Goal: Transaction & Acquisition: Purchase product/service

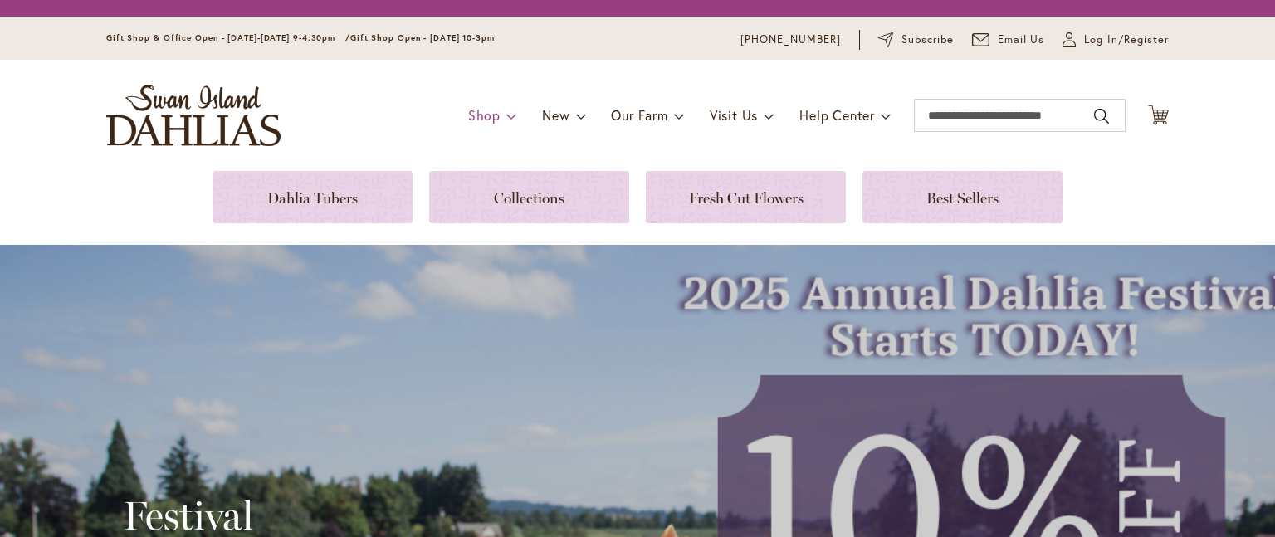
click at [489, 113] on span "Shop" at bounding box center [484, 114] width 32 height 17
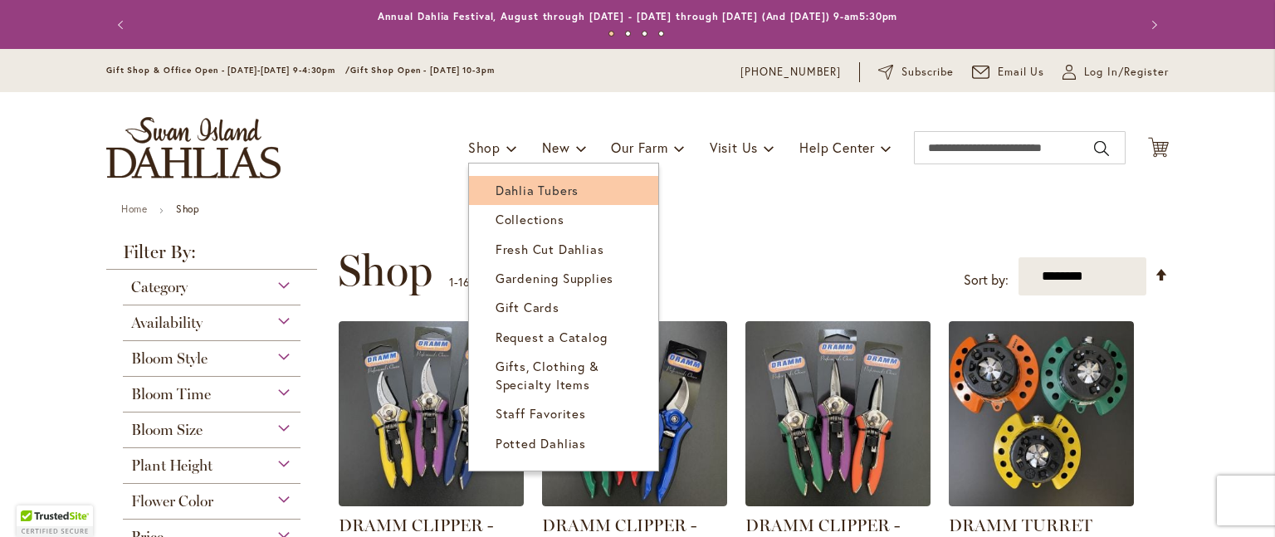
click at [510, 195] on span "Dahlia Tubers" at bounding box center [536, 190] width 83 height 17
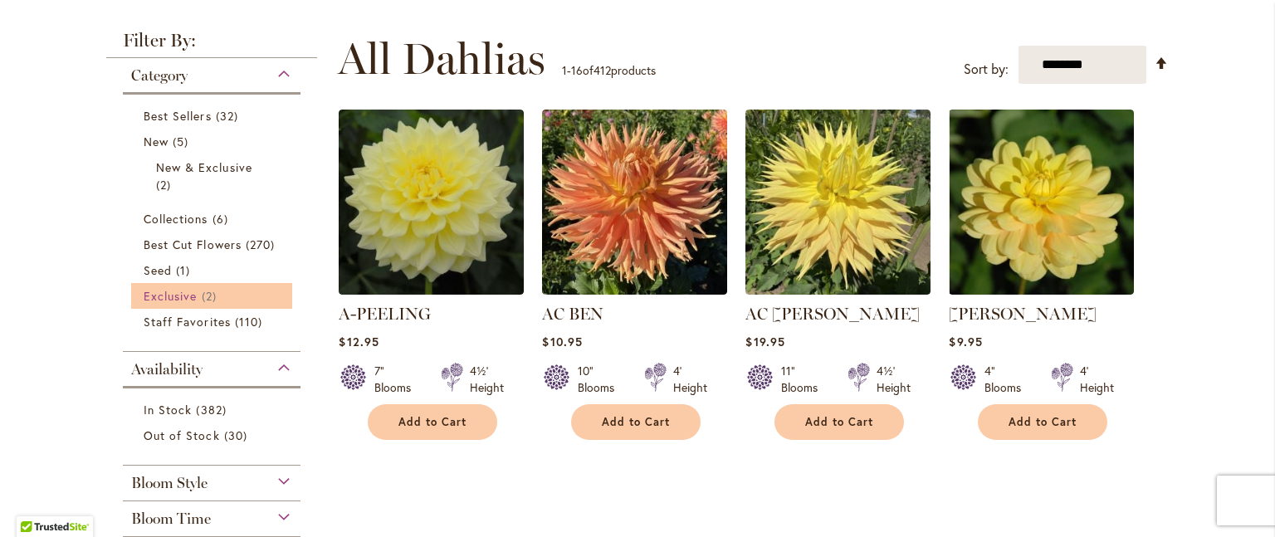
scroll to position [332, 0]
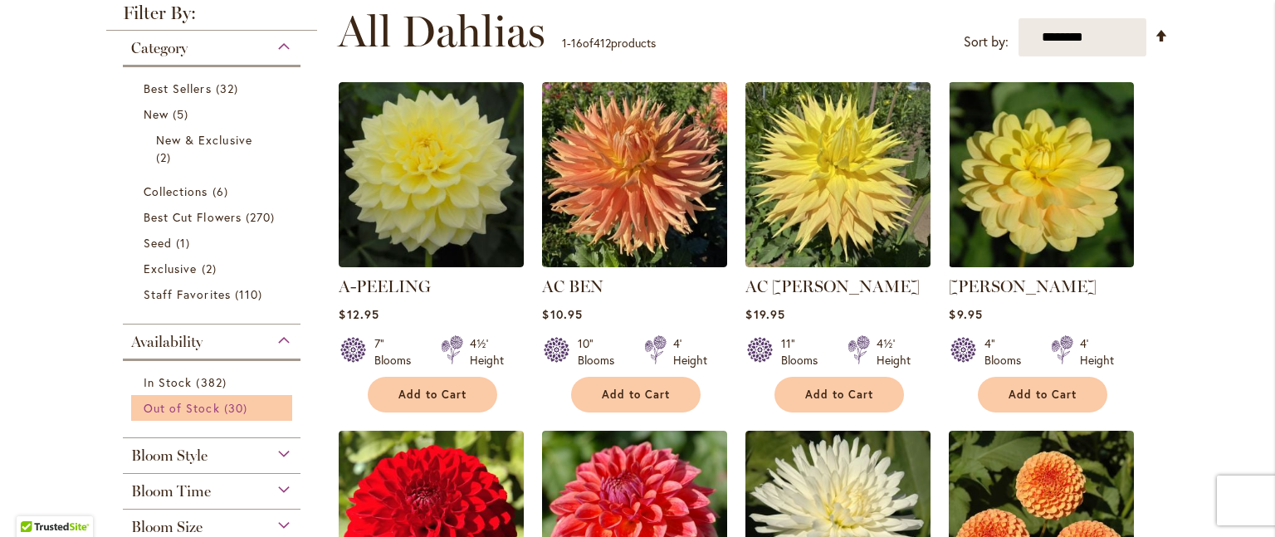
click at [192, 407] on span "Out of Stock" at bounding box center [182, 408] width 76 height 16
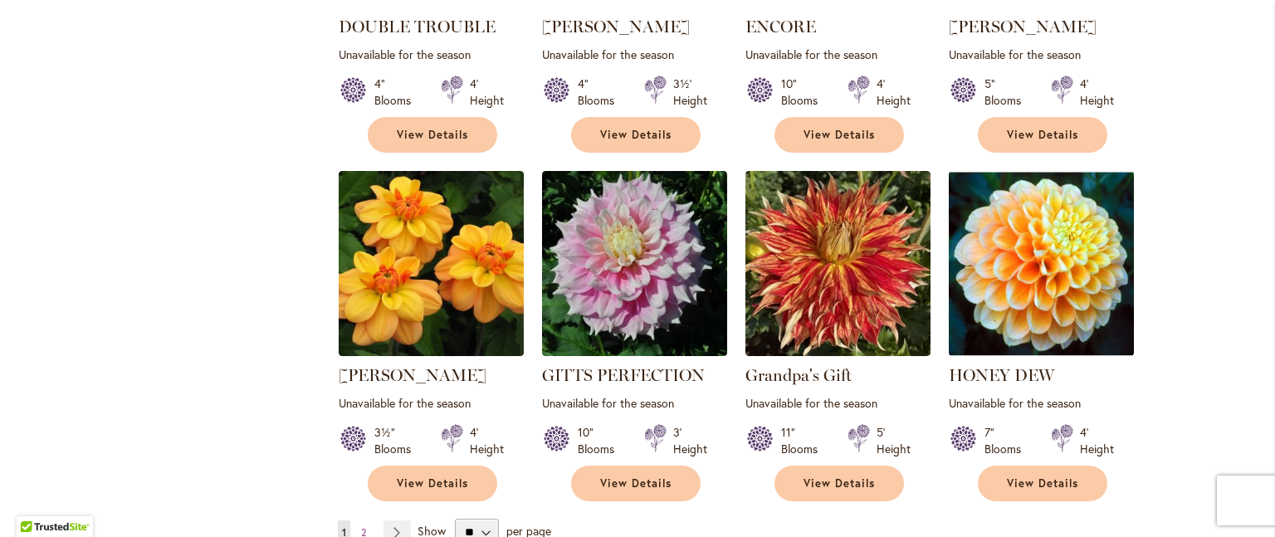
scroll to position [1494, 0]
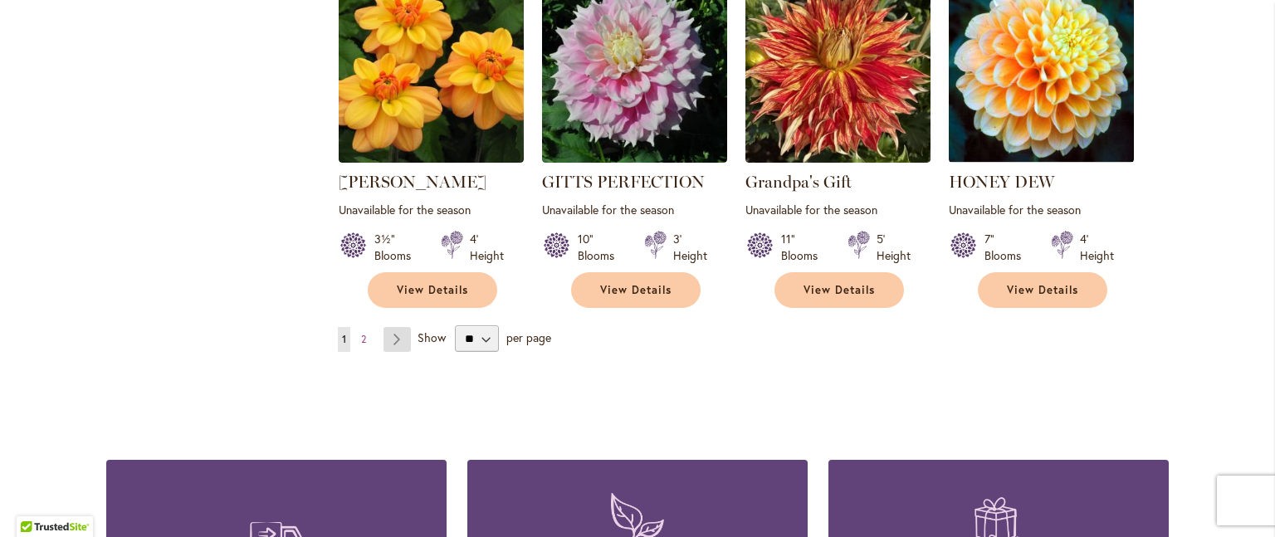
click at [385, 327] on link "Page Next" at bounding box center [396, 339] width 27 height 25
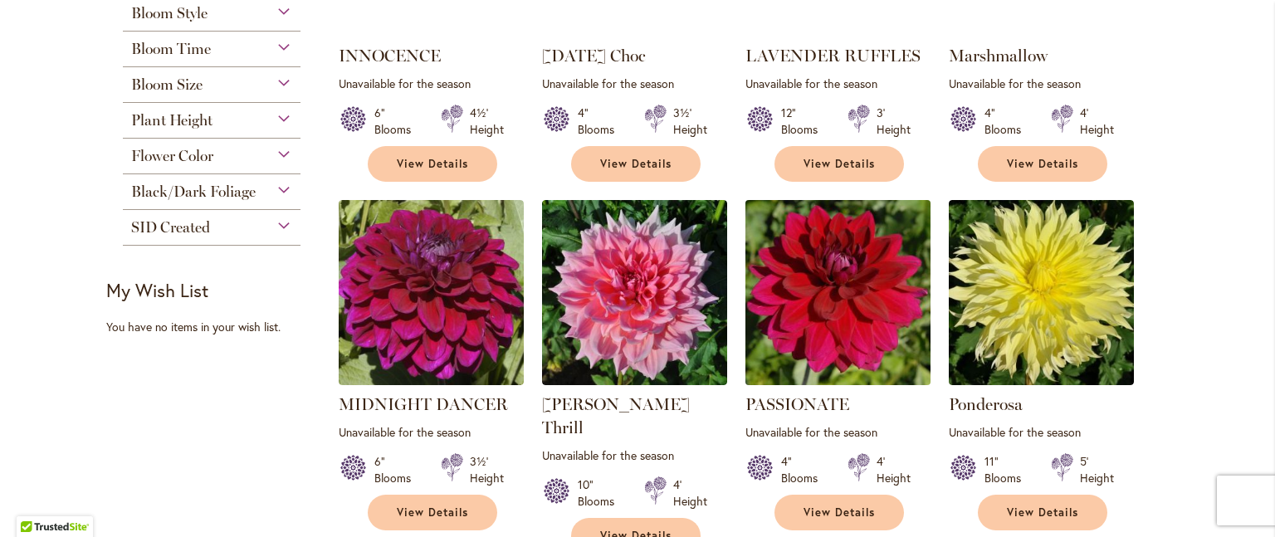
scroll to position [166, 0]
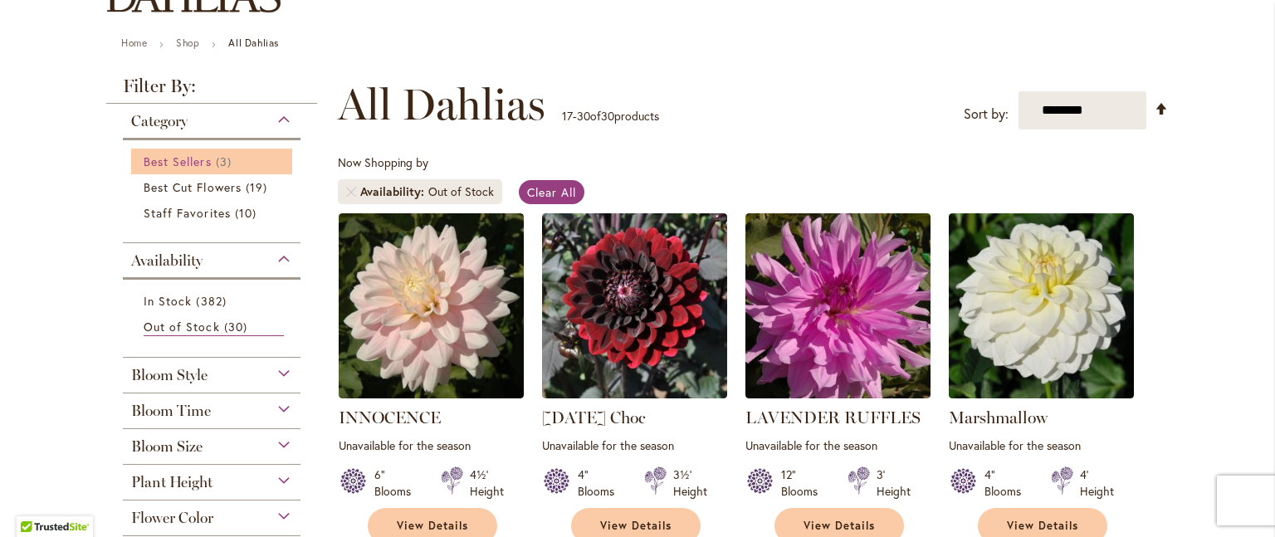
click at [209, 159] on link "Best Sellers 3 items" at bounding box center [214, 161] width 140 height 17
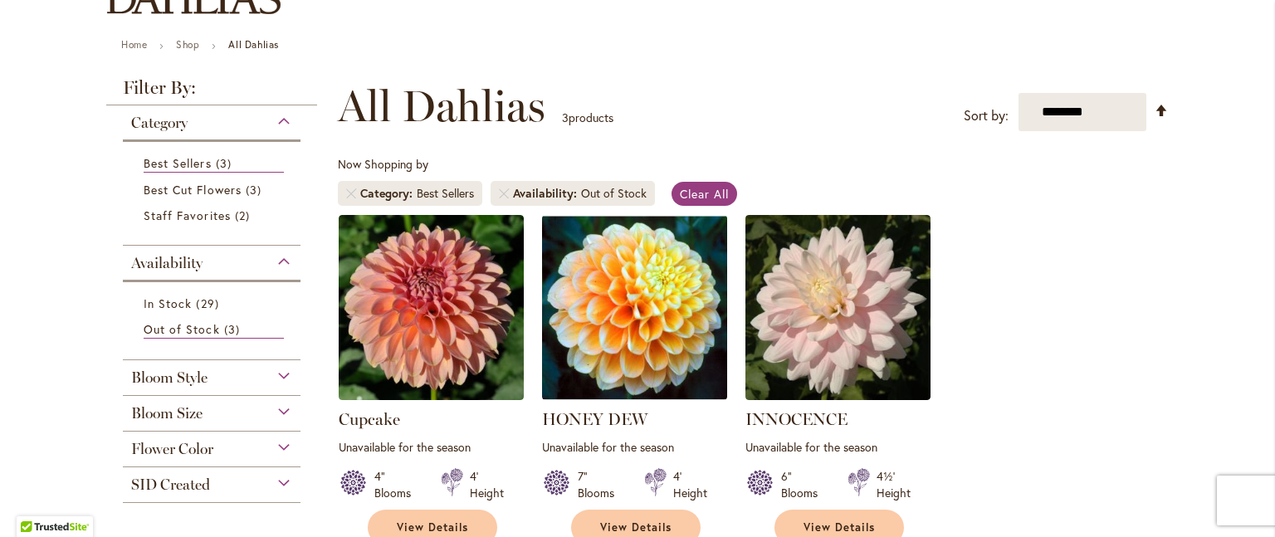
scroll to position [166, 0]
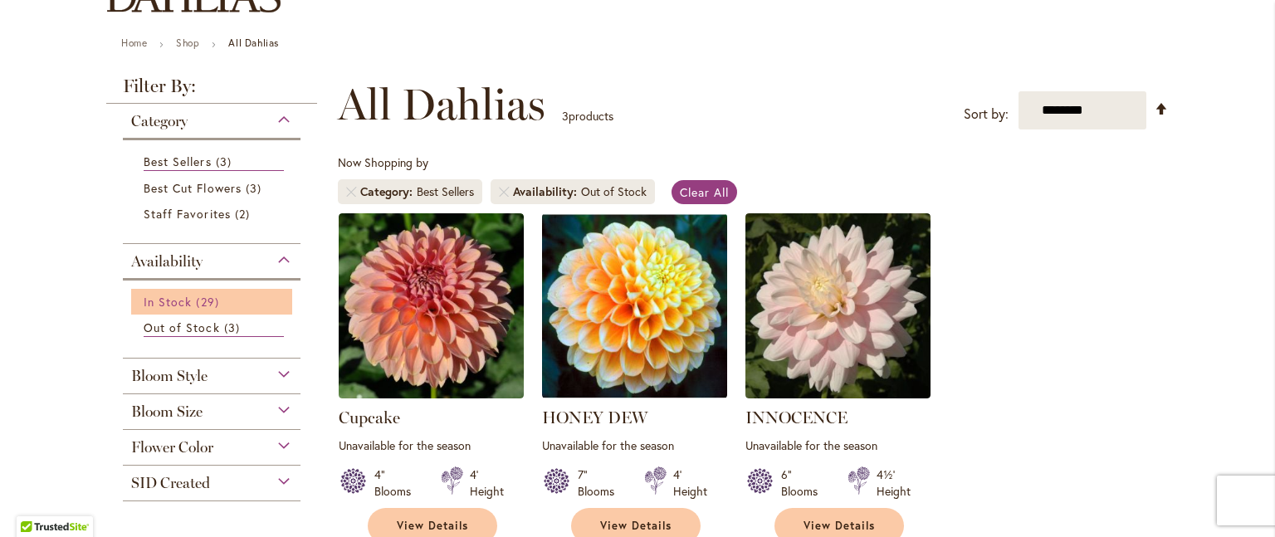
click at [183, 302] on span "In Stock" at bounding box center [168, 302] width 48 height 16
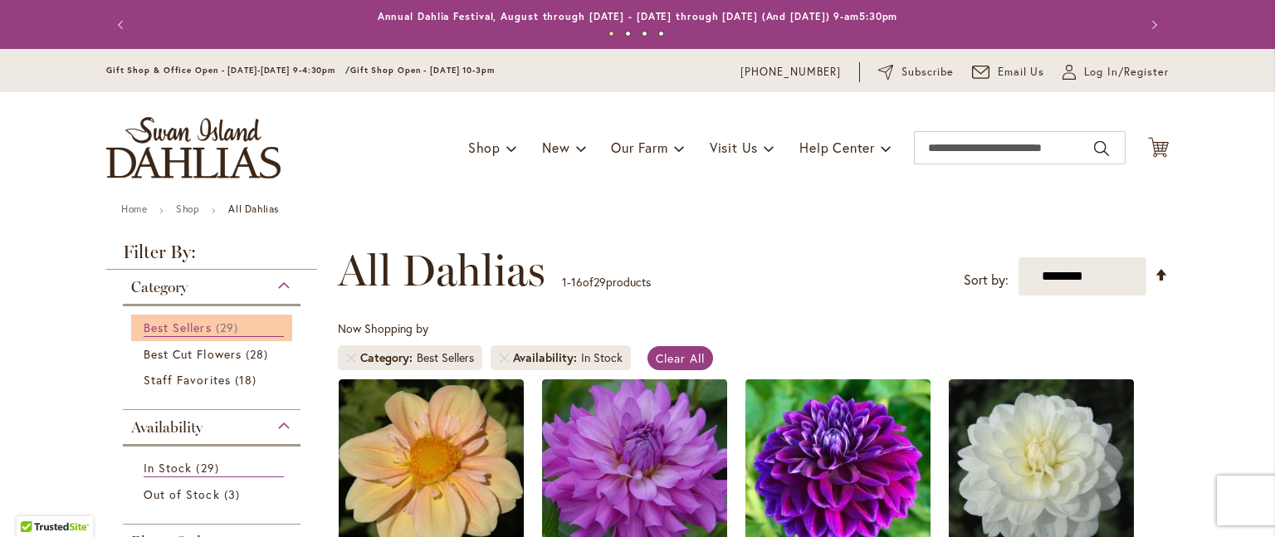
click at [176, 321] on span "Best Sellers" at bounding box center [178, 328] width 68 height 16
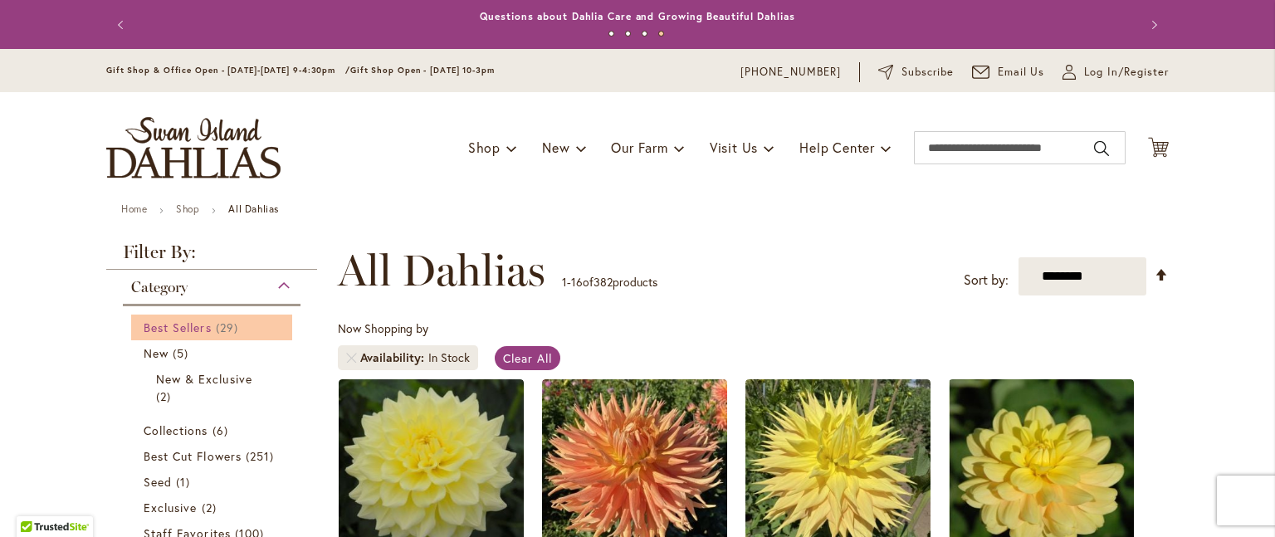
click at [175, 324] on span "Best Sellers" at bounding box center [178, 328] width 68 height 16
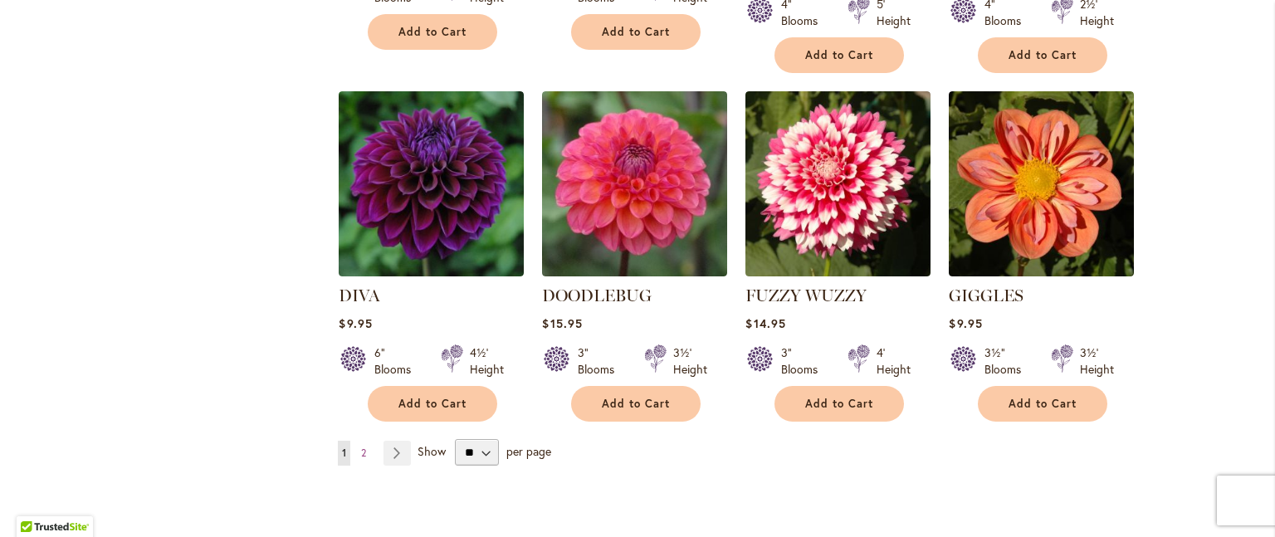
scroll to position [1411, 0]
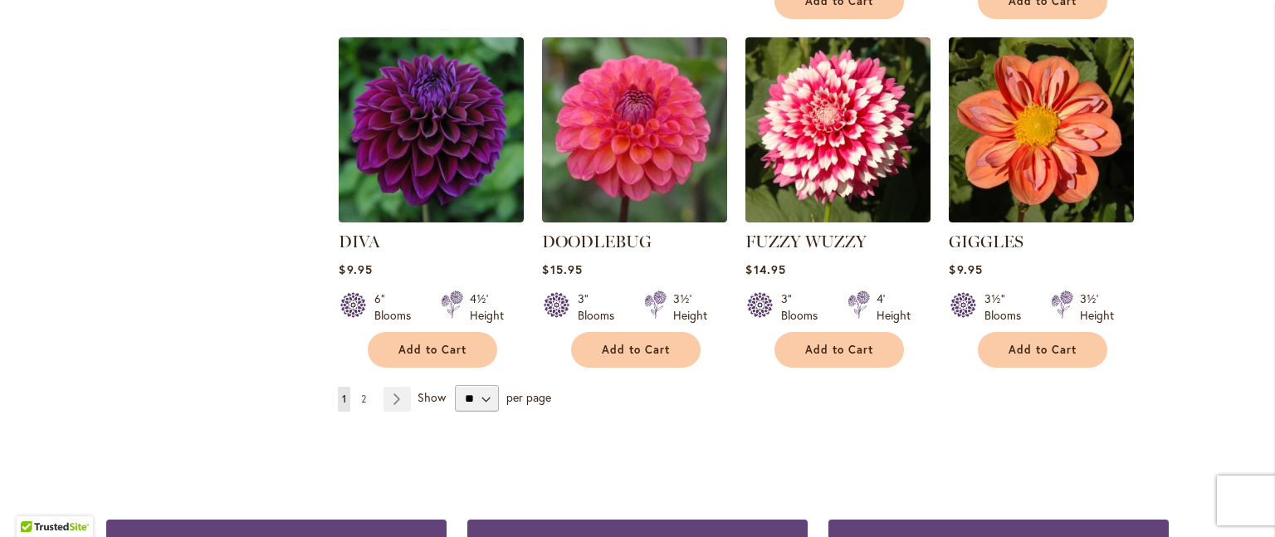
click at [361, 393] on span "2" at bounding box center [363, 399] width 5 height 12
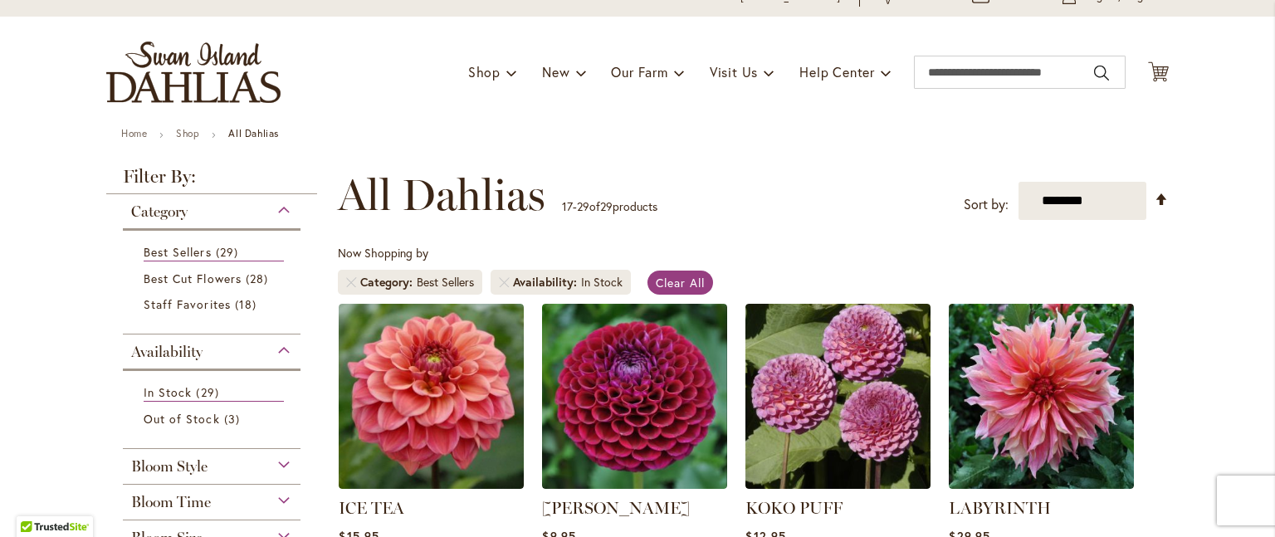
scroll to position [166, 0]
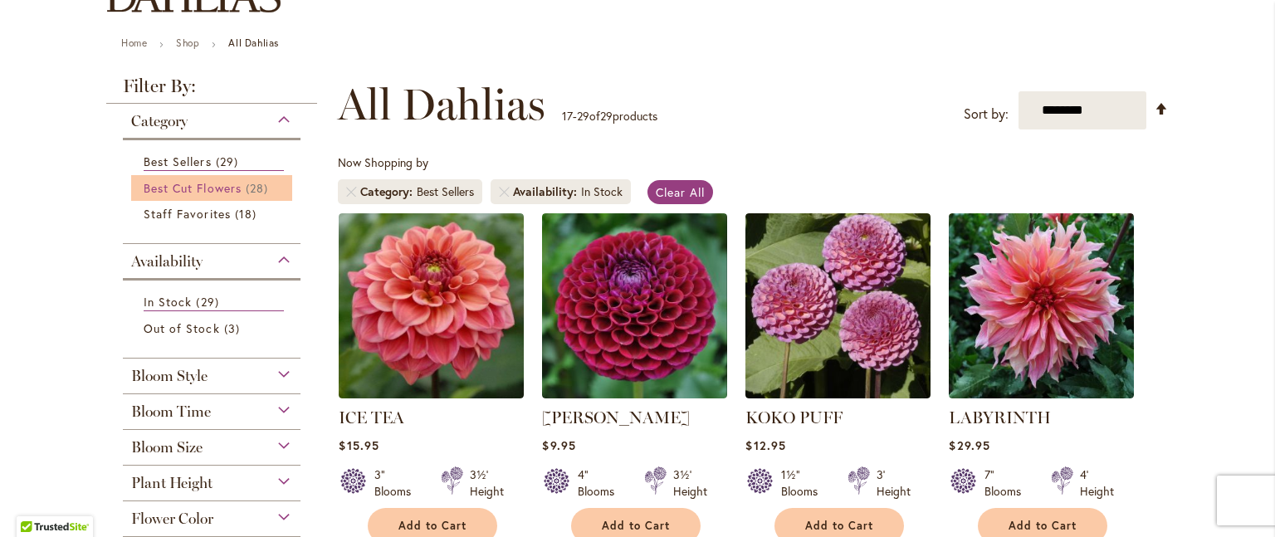
click at [217, 182] on span "Best Cut Flowers" at bounding box center [193, 188] width 98 height 16
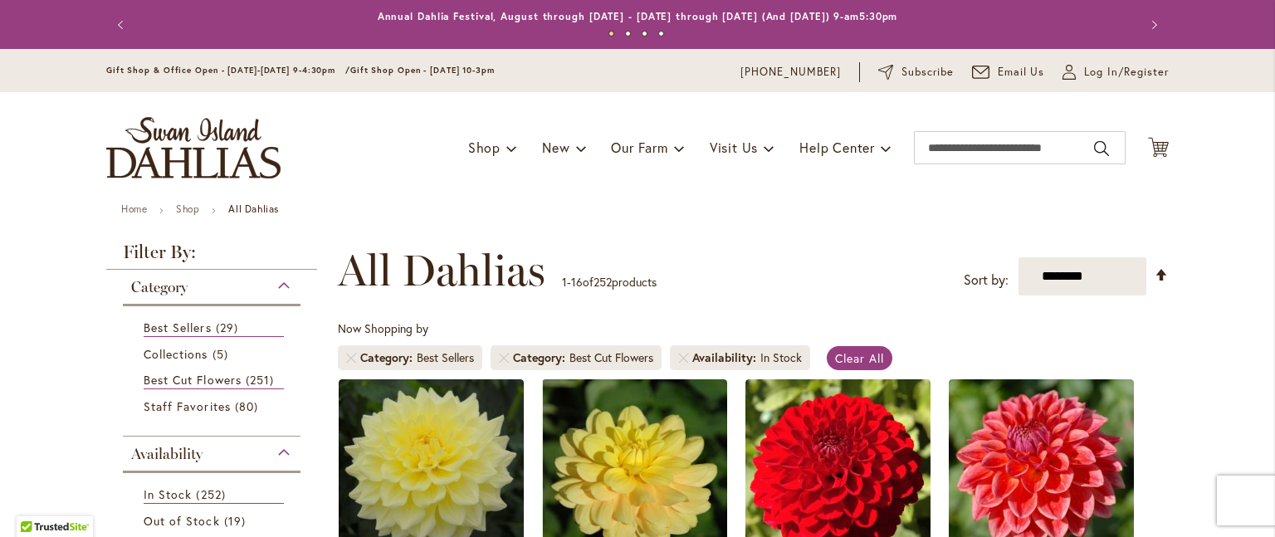
scroll to position [83, 0]
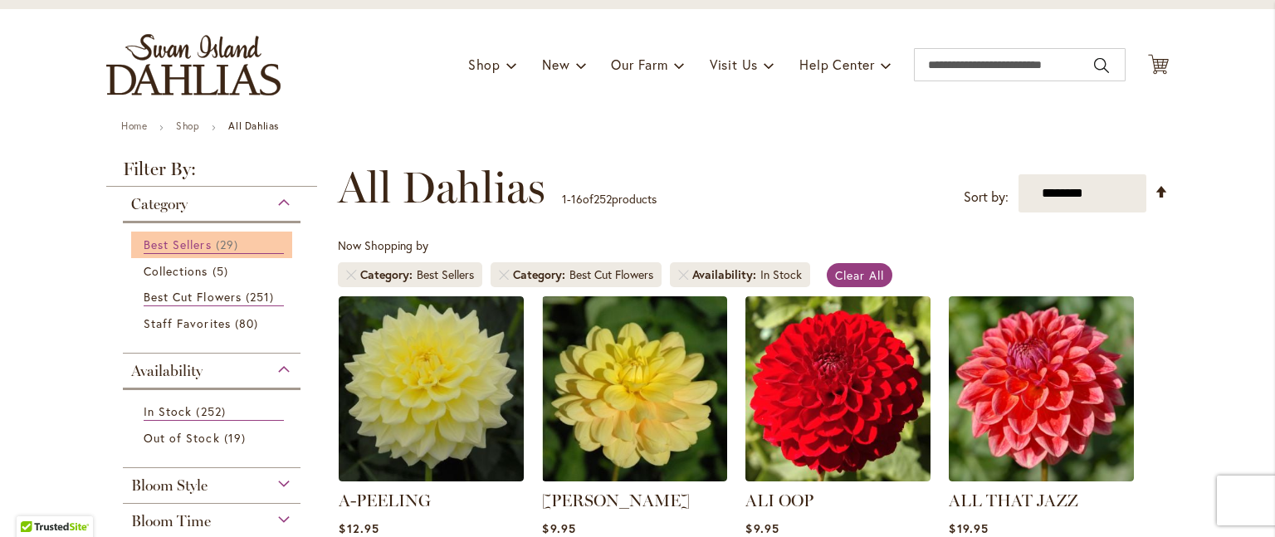
click at [216, 242] on span "29 items" at bounding box center [229, 244] width 27 height 17
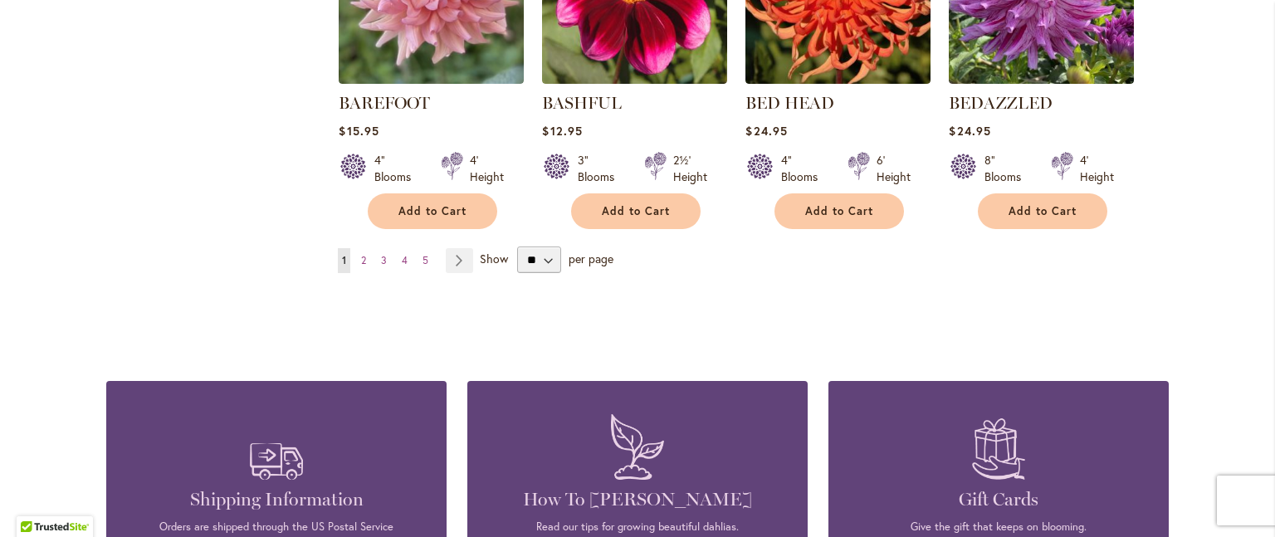
scroll to position [1577, 0]
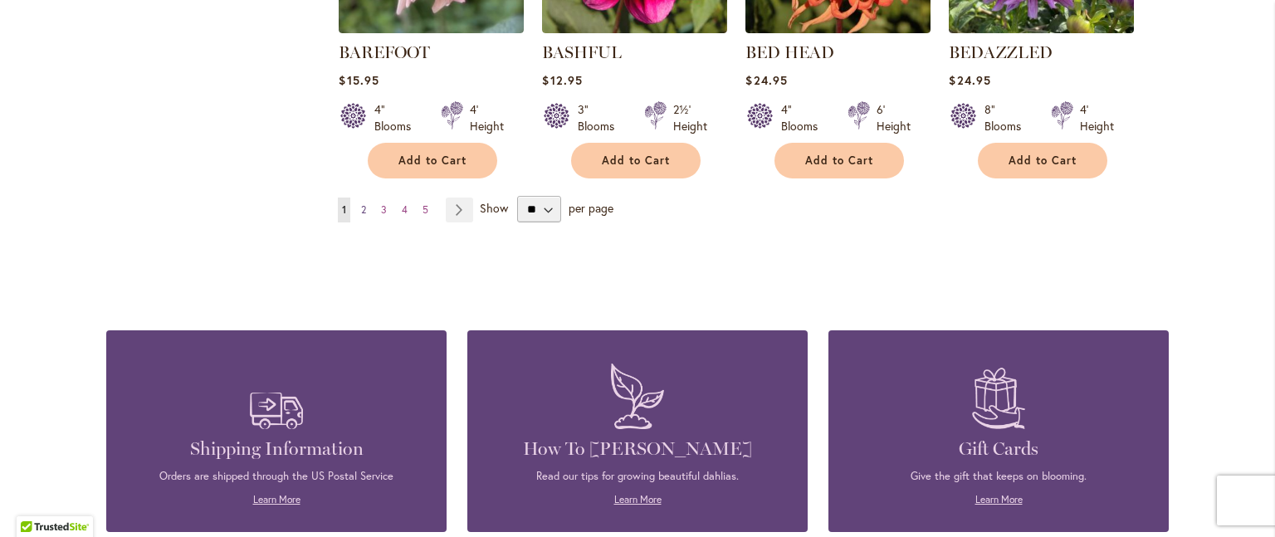
click at [361, 205] on span "2" at bounding box center [363, 209] width 5 height 12
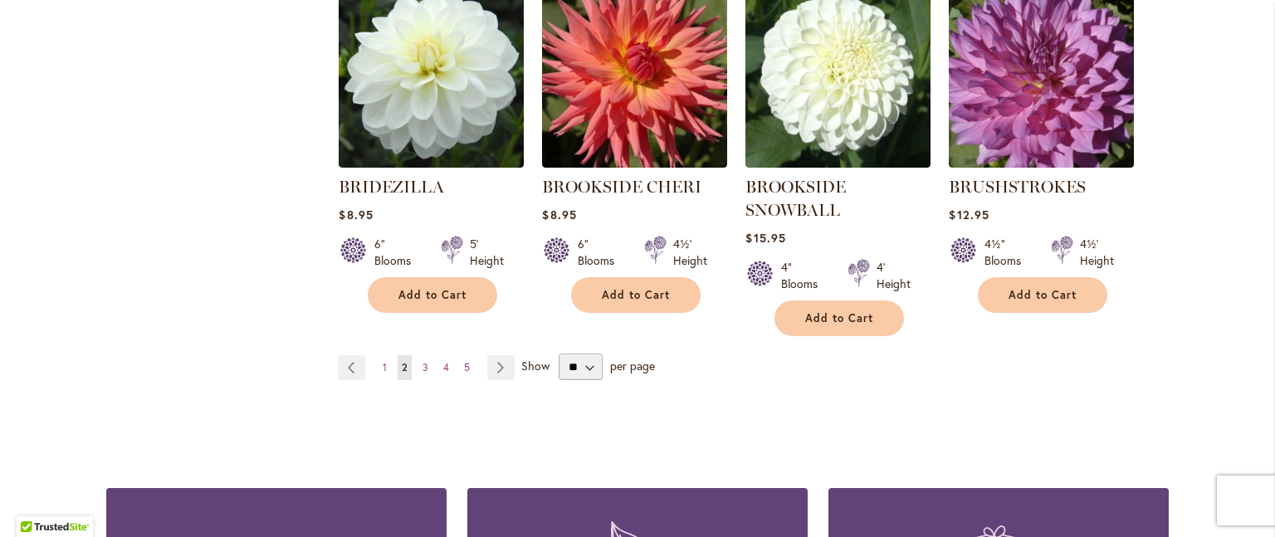
scroll to position [1494, 0]
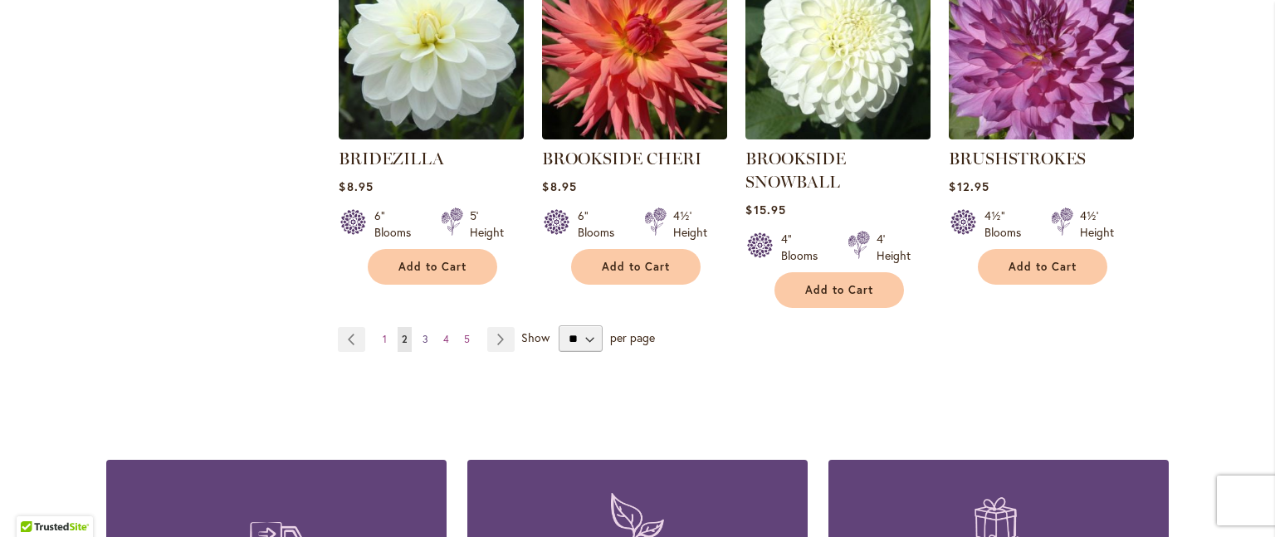
click at [422, 333] on span "3" at bounding box center [425, 339] width 6 height 12
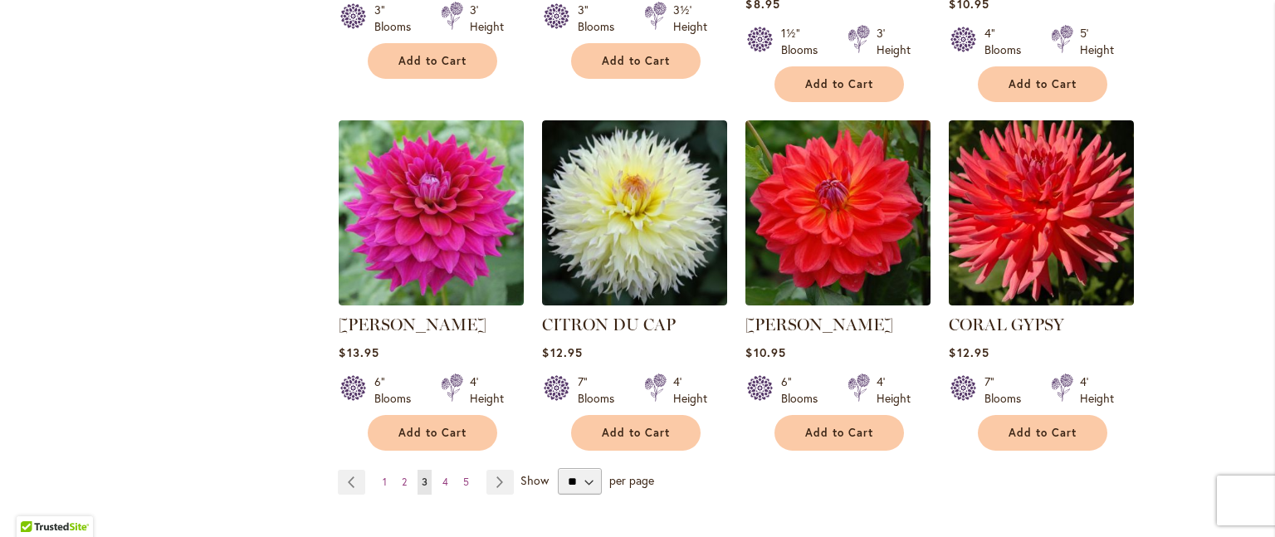
scroll to position [1411, 0]
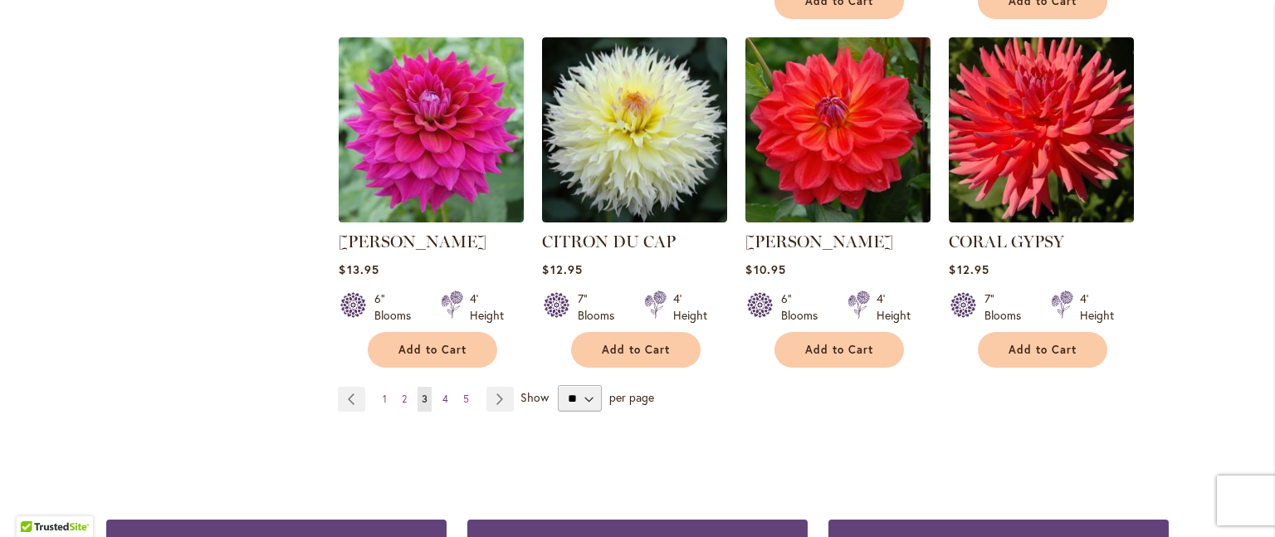
click at [442, 393] on span "4" at bounding box center [445, 399] width 6 height 12
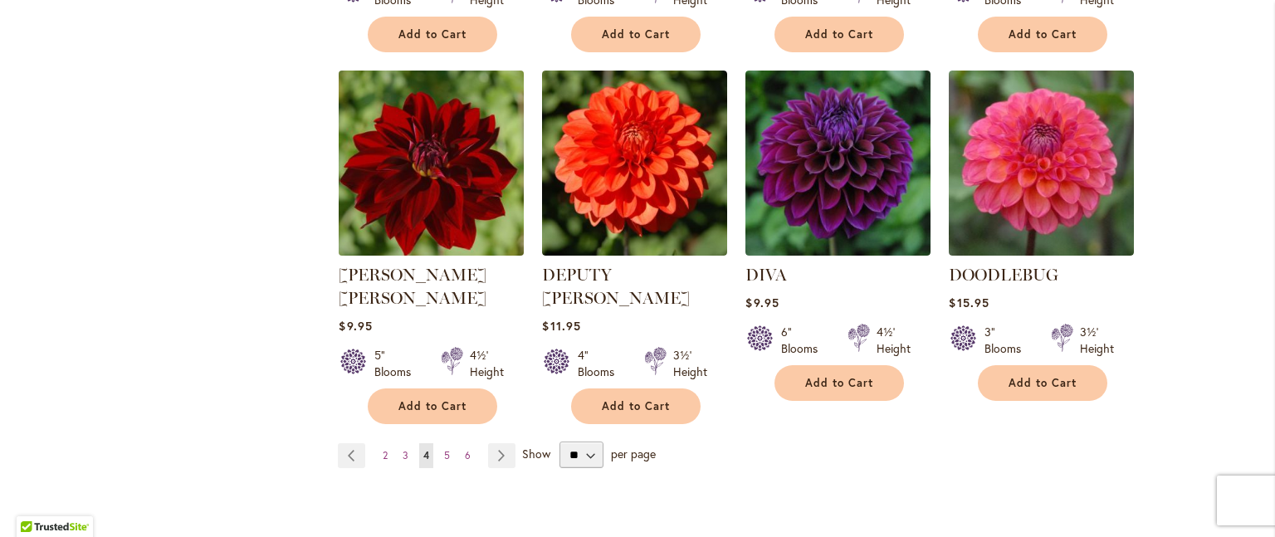
scroll to position [1411, 0]
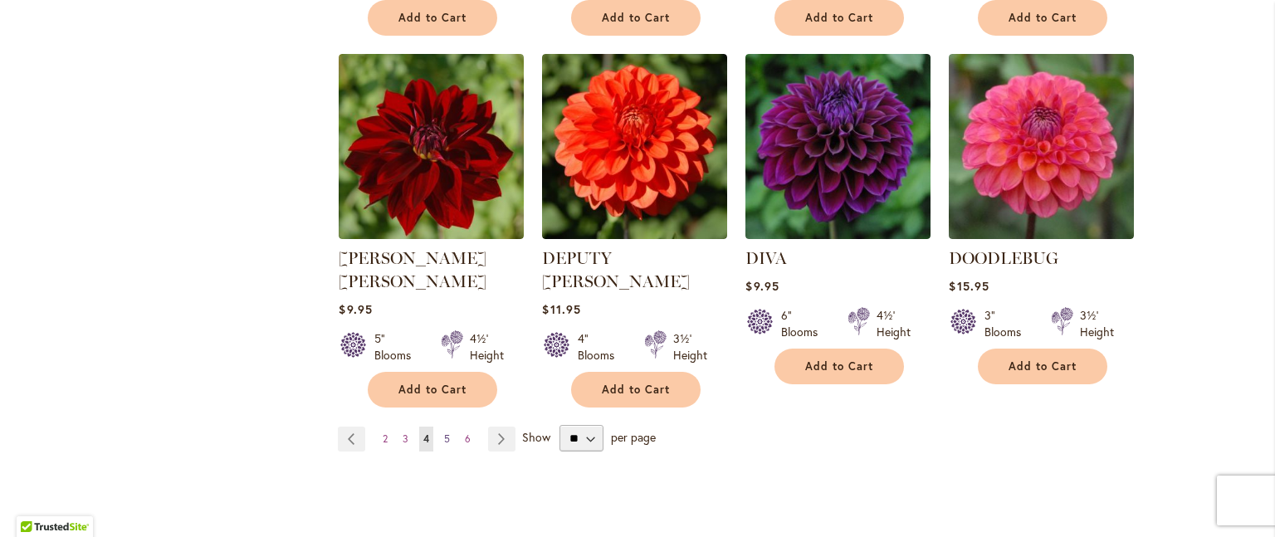
click at [444, 432] on span "5" at bounding box center [447, 438] width 6 height 12
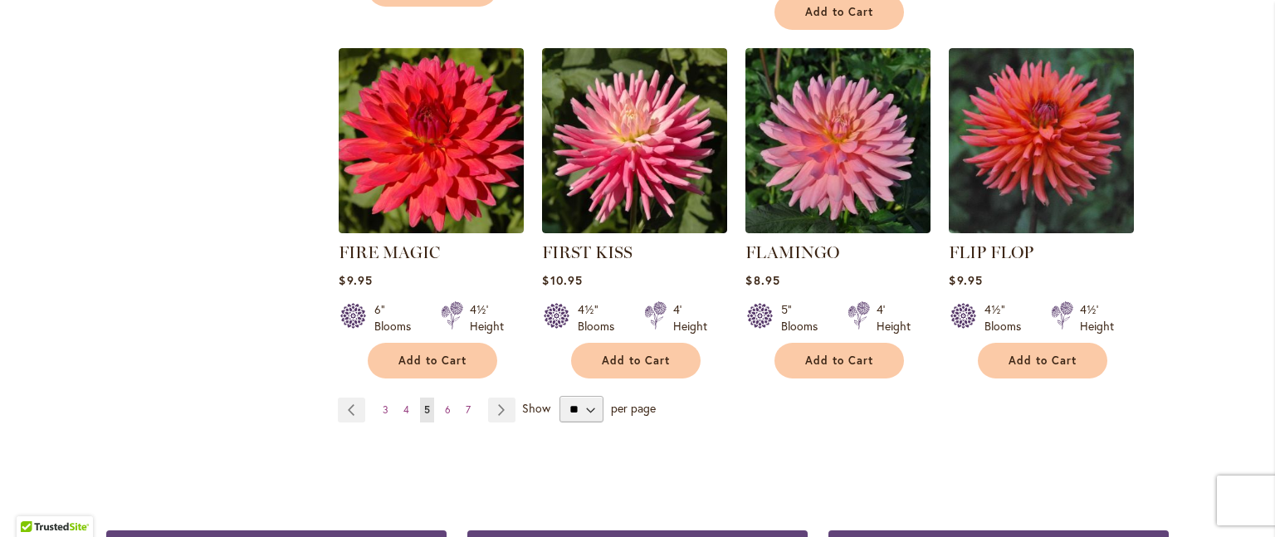
scroll to position [1494, 0]
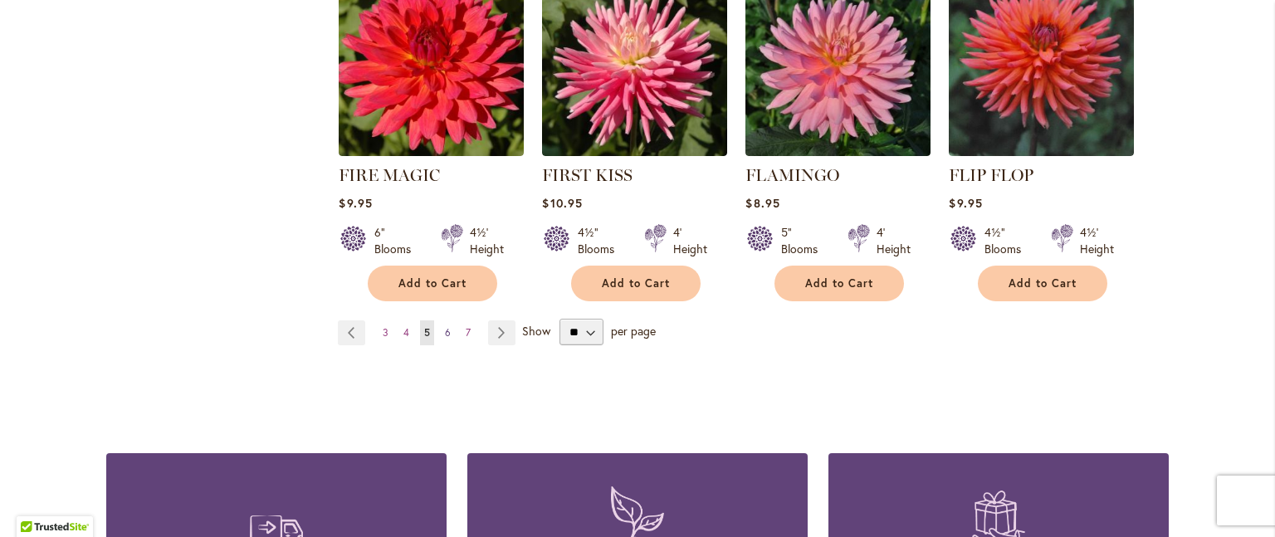
click at [445, 334] on span "6" at bounding box center [448, 332] width 6 height 12
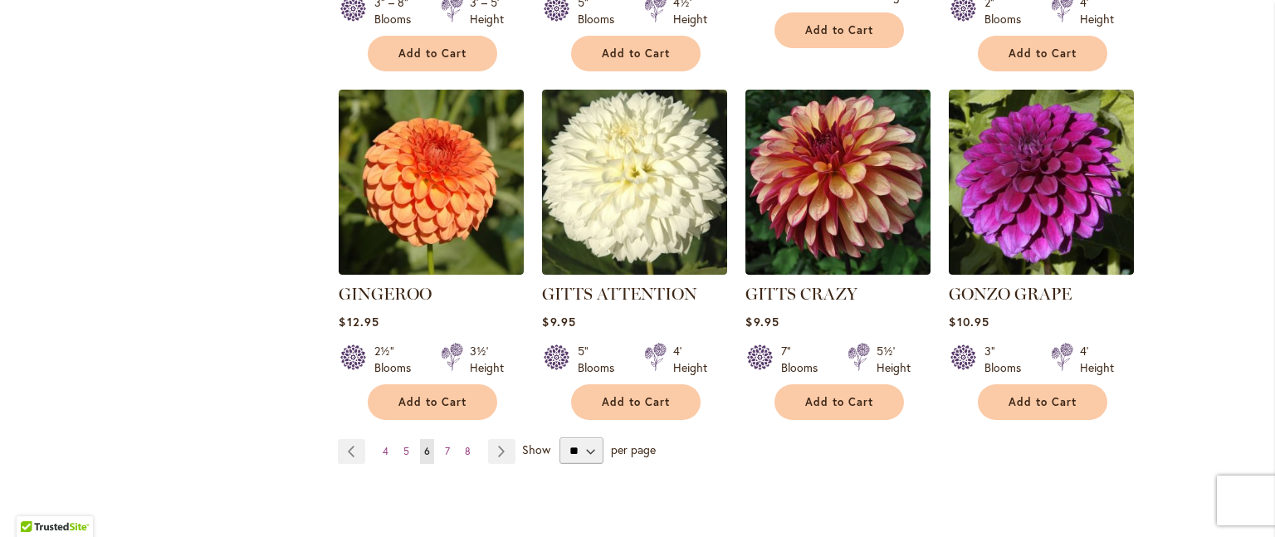
scroll to position [1411, 0]
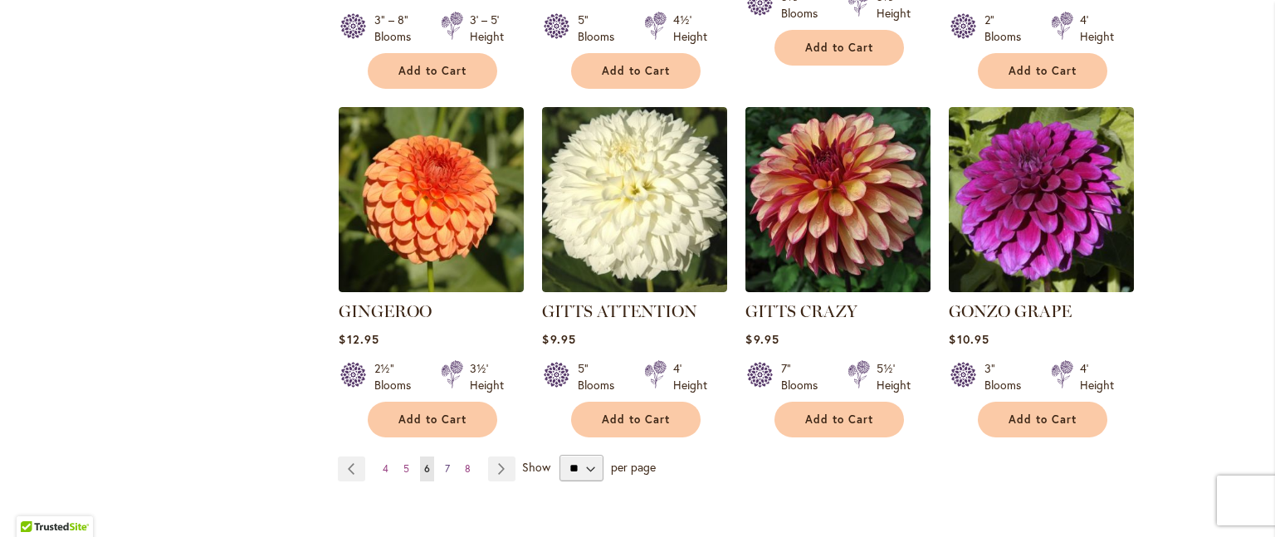
click at [445, 462] on span "7" at bounding box center [447, 468] width 5 height 12
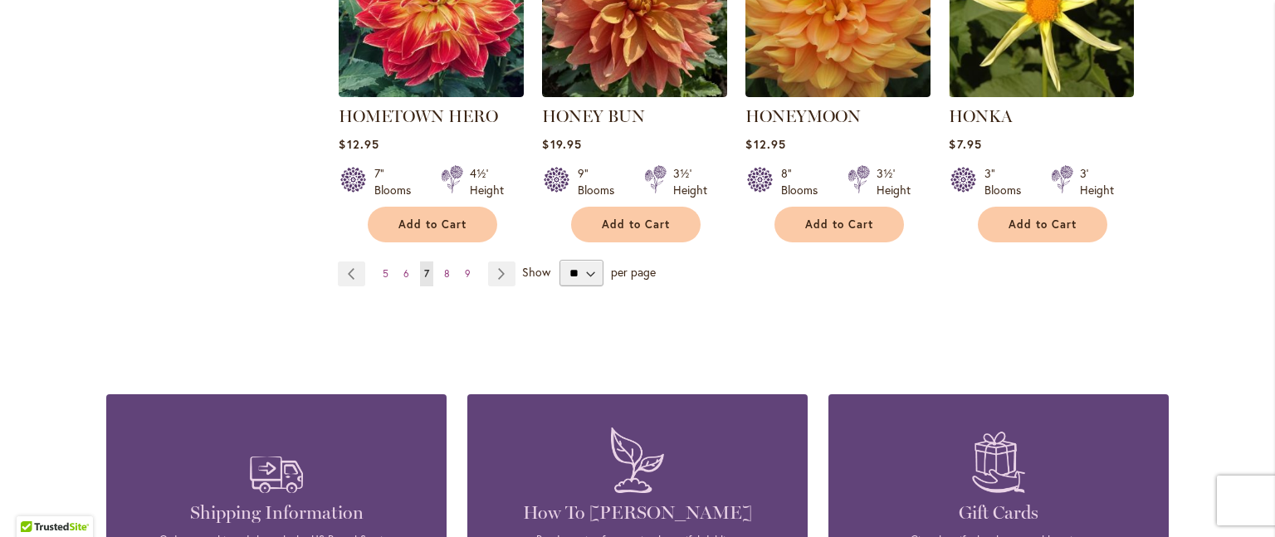
scroll to position [1577, 0]
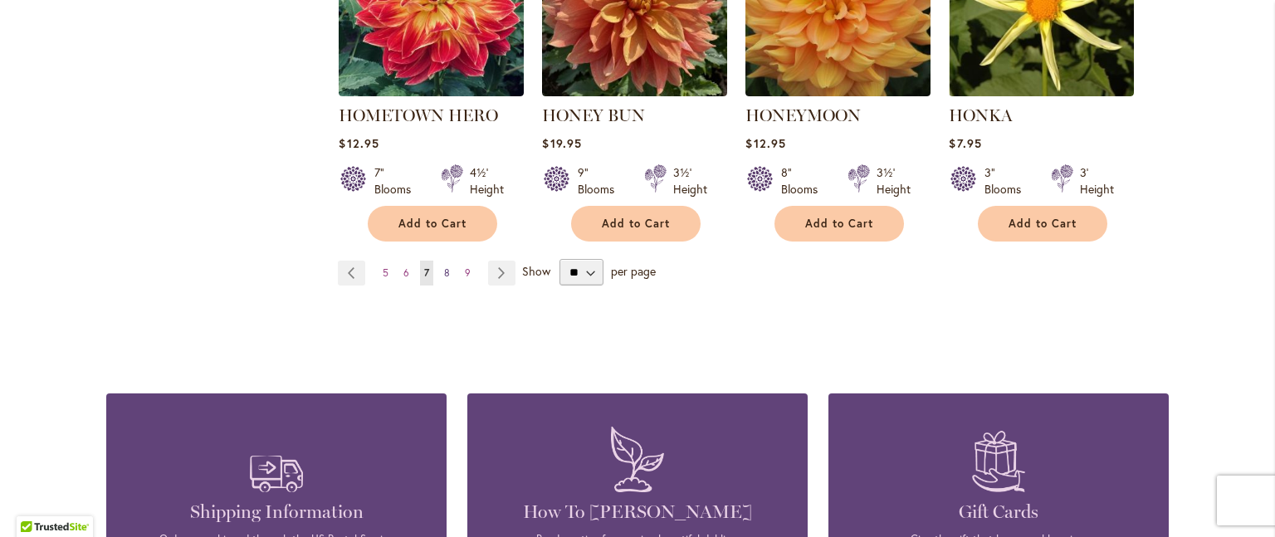
click at [444, 266] on span "8" at bounding box center [447, 272] width 6 height 12
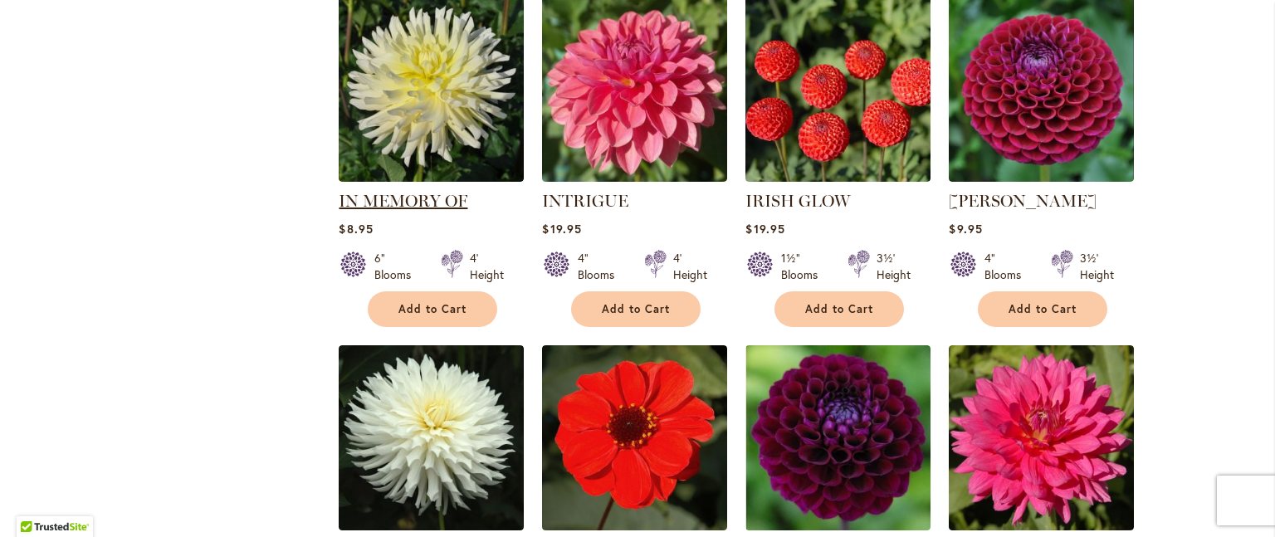
scroll to position [1328, 0]
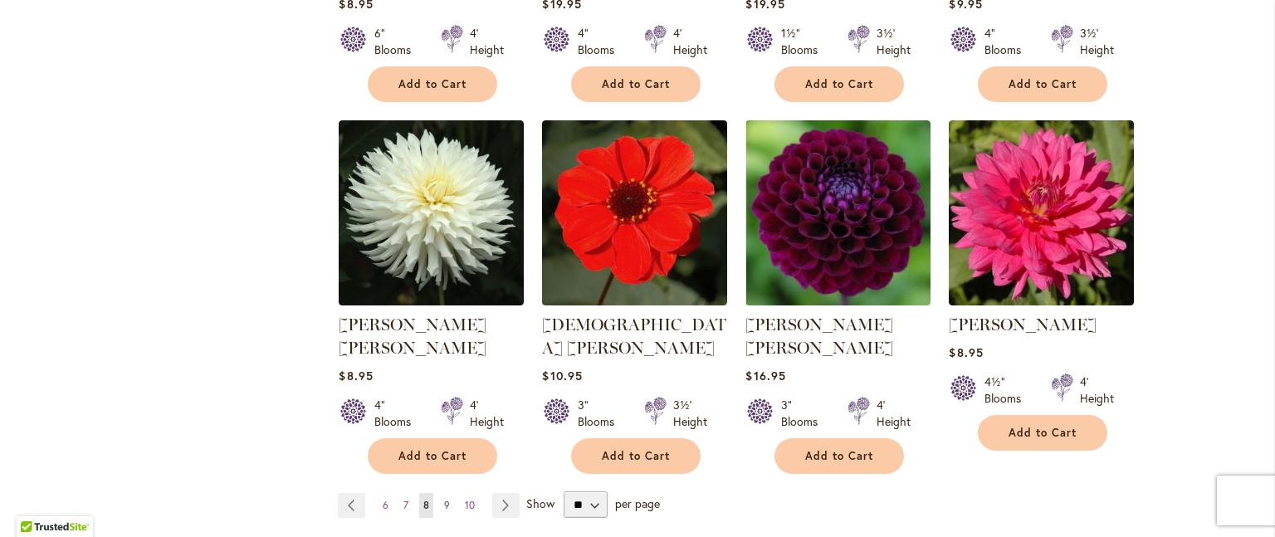
click at [440, 493] on link "Page 9" at bounding box center [447, 505] width 14 height 25
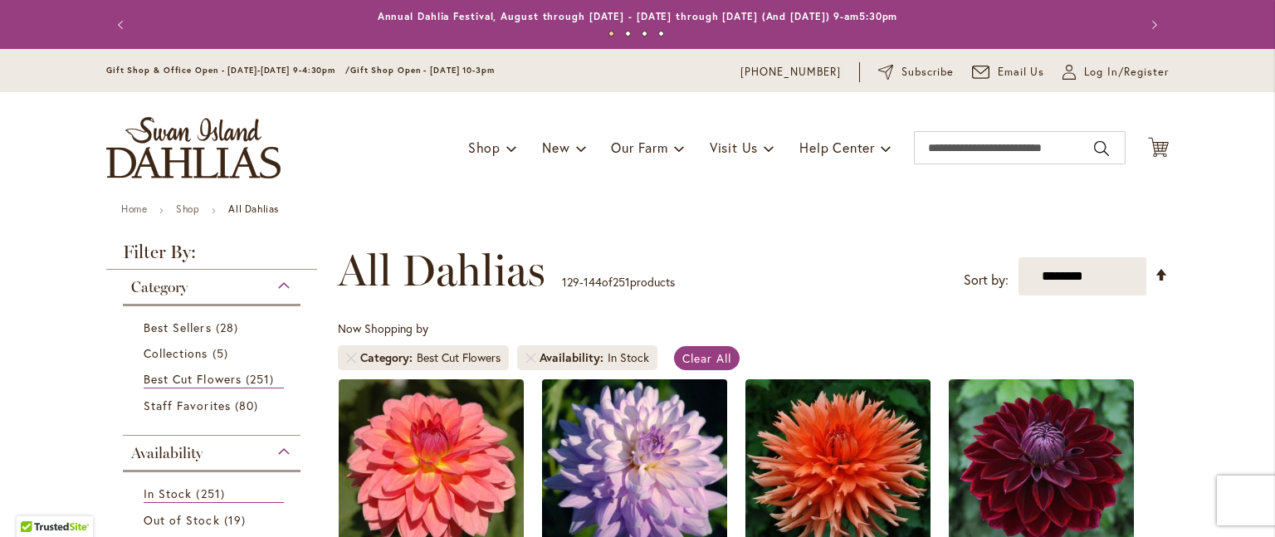
scroll to position [58, 0]
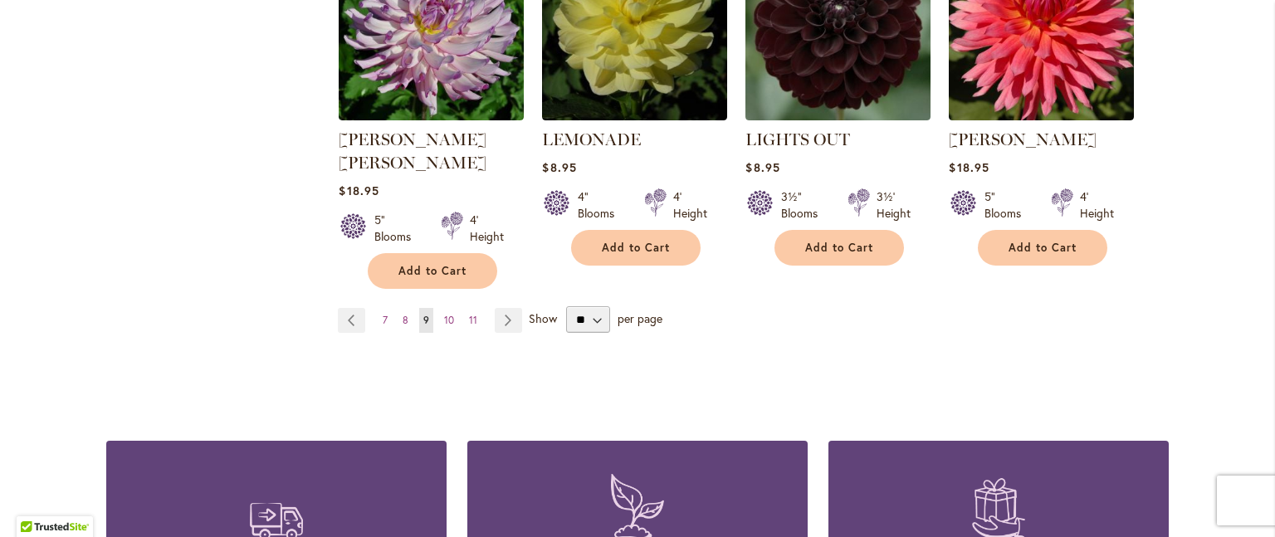
scroll to position [1494, 0]
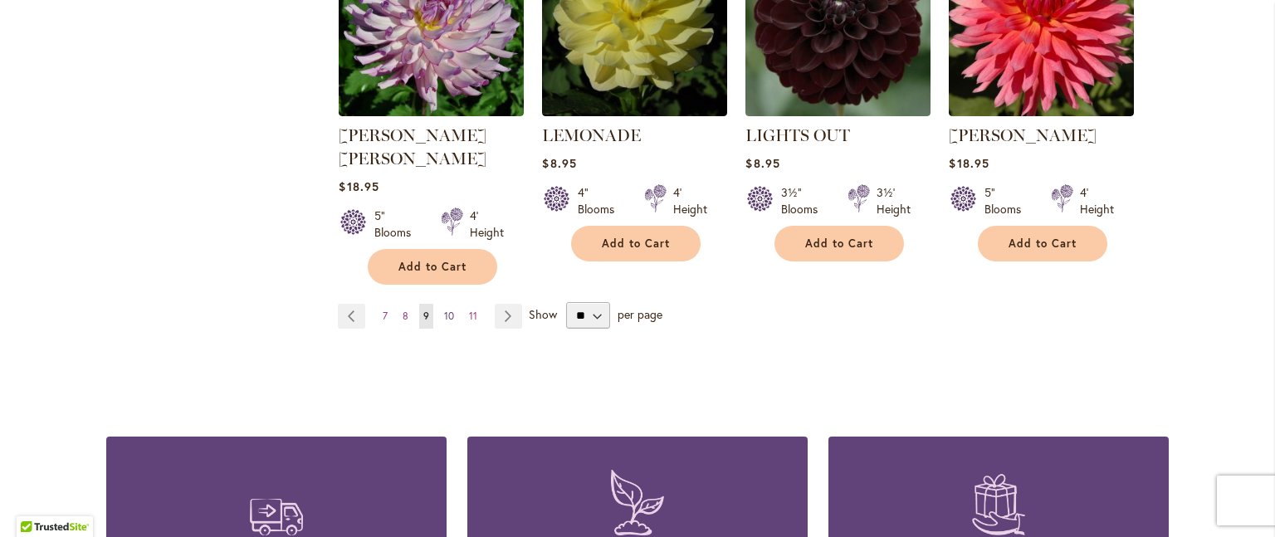
click at [444, 310] on span "10" at bounding box center [449, 316] width 10 height 12
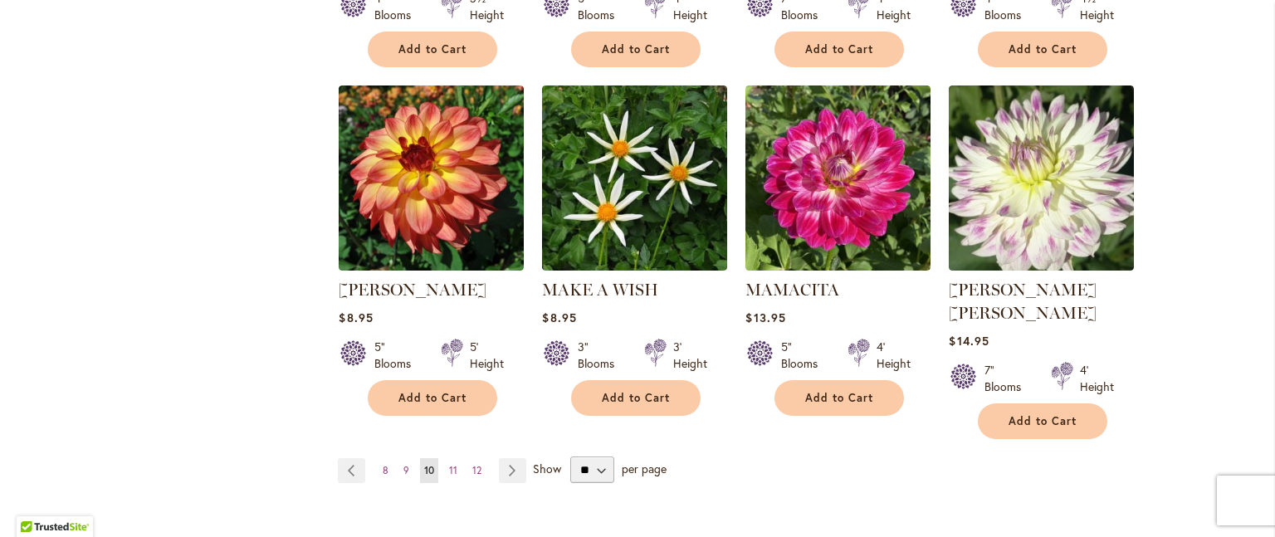
scroll to position [1411, 0]
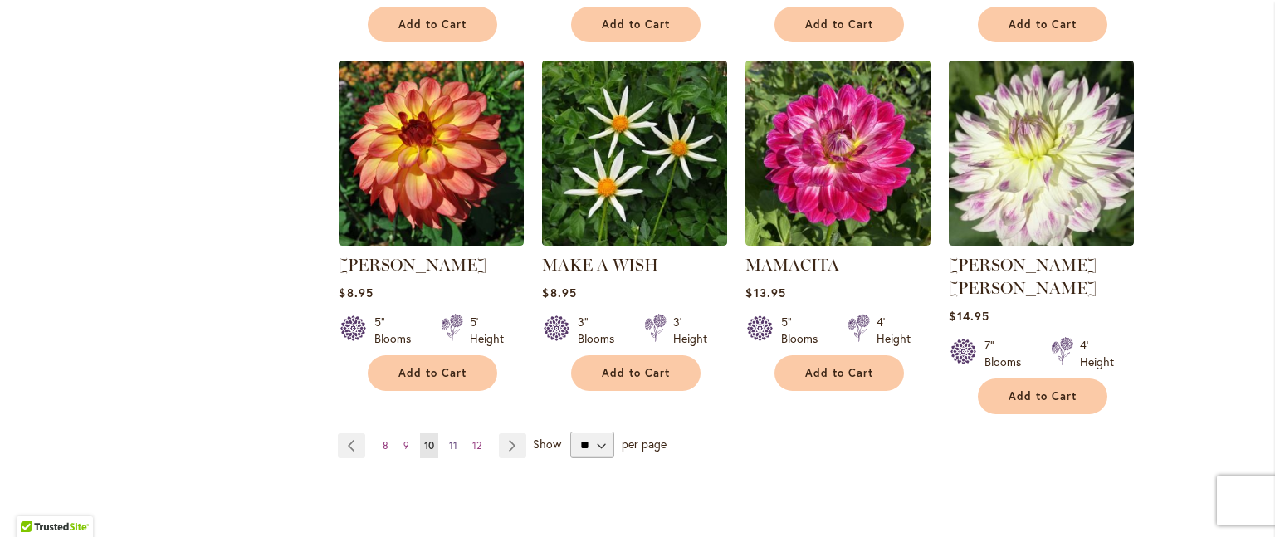
click at [449, 439] on span "11" at bounding box center [453, 445] width 8 height 12
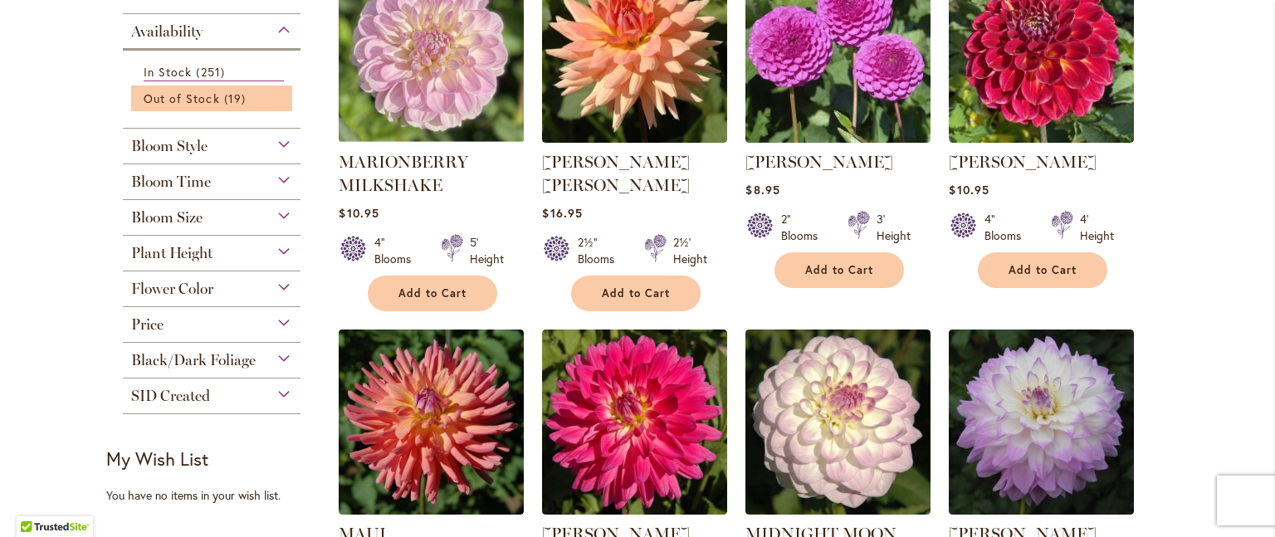
scroll to position [83, 0]
